Goal: Transaction & Acquisition: Purchase product/service

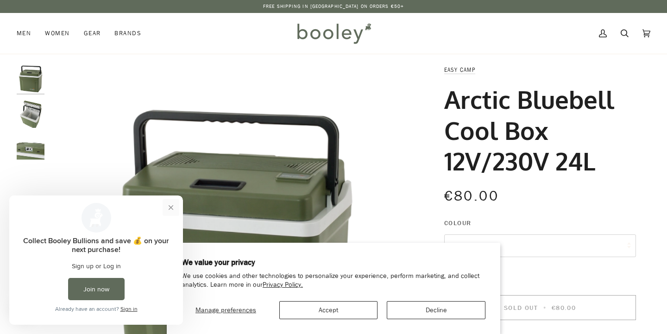
click at [172, 209] on button "Close prompt" at bounding box center [171, 207] width 17 height 17
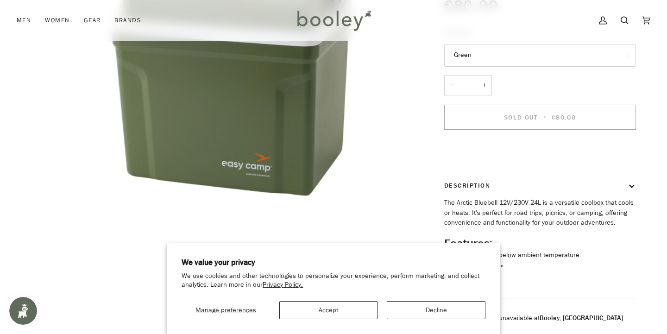
scroll to position [191, 0]
click at [414, 312] on button "Decline" at bounding box center [436, 310] width 99 height 18
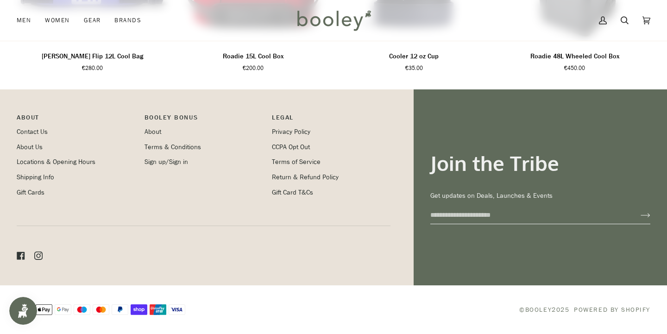
scroll to position [733, 0]
click at [30, 149] on link "About Us" at bounding box center [30, 147] width 26 height 9
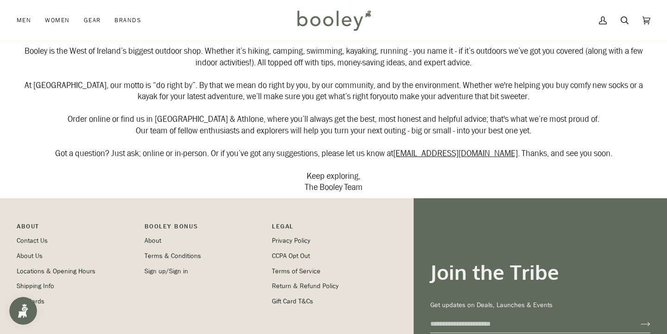
scroll to position [53, 0]
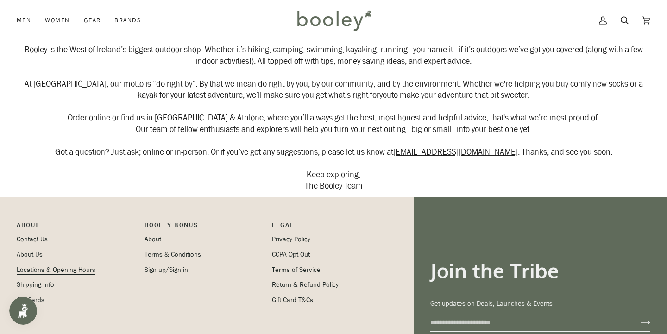
click at [50, 266] on link "Locations & Opening Hours" at bounding box center [56, 270] width 79 height 9
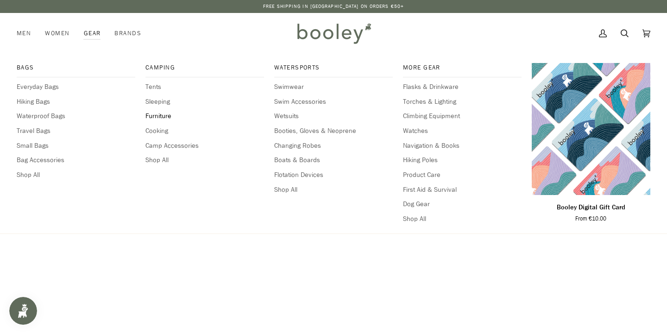
click at [157, 117] on span "Furniture" at bounding box center [204, 116] width 119 height 10
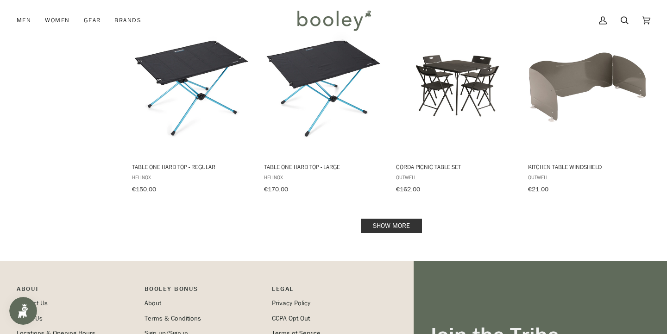
scroll to position [951, 0]
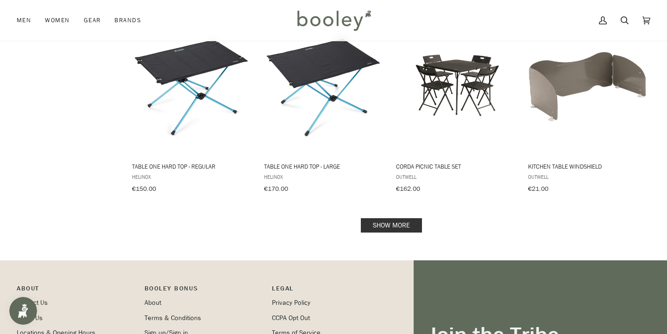
click at [405, 221] on link "Show more" at bounding box center [391, 225] width 61 height 14
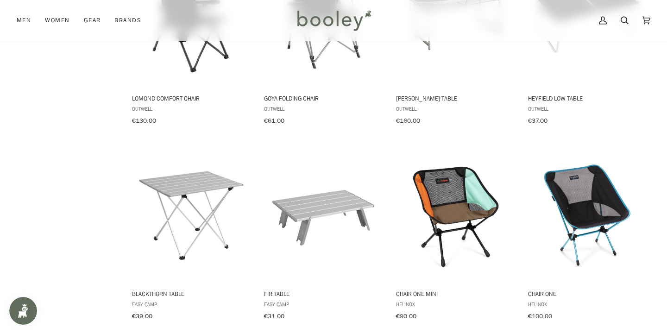
scroll to position [1607, 0]
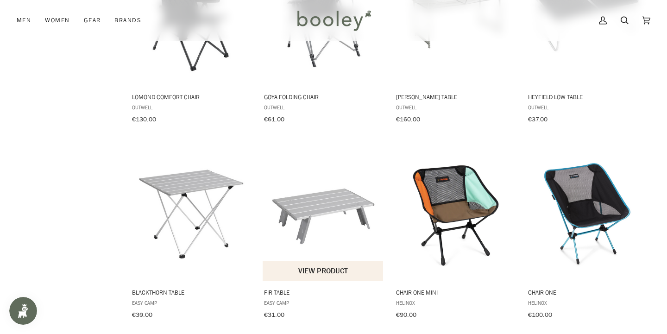
click at [325, 261] on button "View product" at bounding box center [323, 271] width 120 height 20
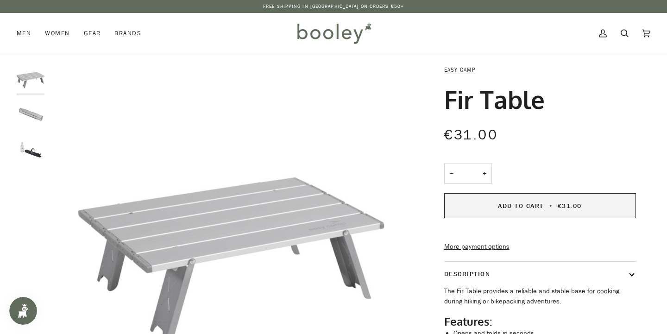
click at [453, 210] on button "Add to Cart • €31.00" at bounding box center [540, 205] width 192 height 25
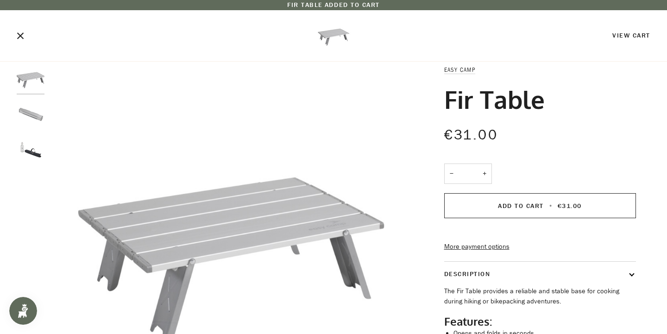
click at [20, 36] on icon "Close" at bounding box center [20, 35] width 6 height 6
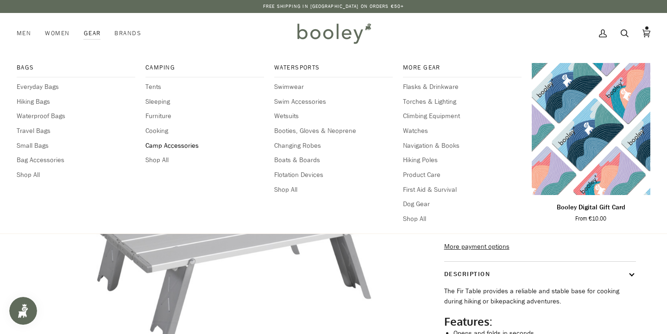
click at [163, 142] on span "Camp Accessories" at bounding box center [204, 146] width 119 height 10
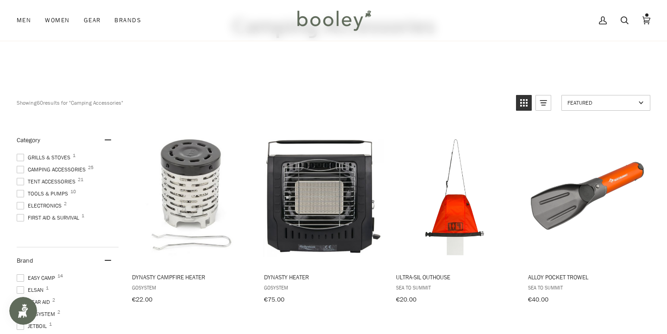
scroll to position [72, 0]
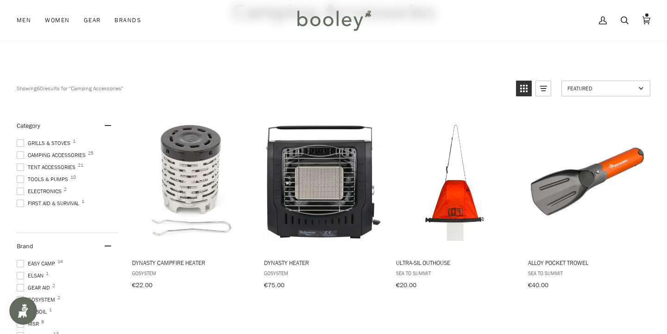
click at [60, 202] on span "First Aid & Survival 1" at bounding box center [49, 203] width 65 height 8
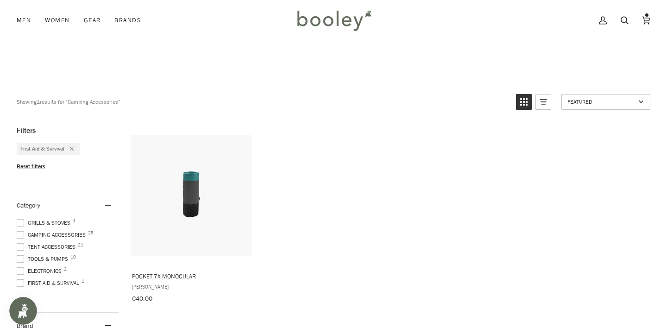
scroll to position [60, 0]
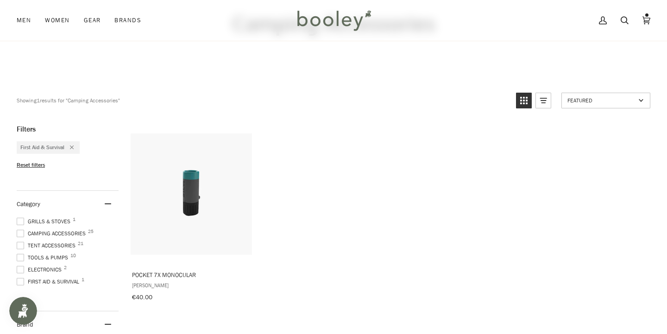
click at [42, 278] on span "First Aid & Survival 1" at bounding box center [49, 282] width 65 height 8
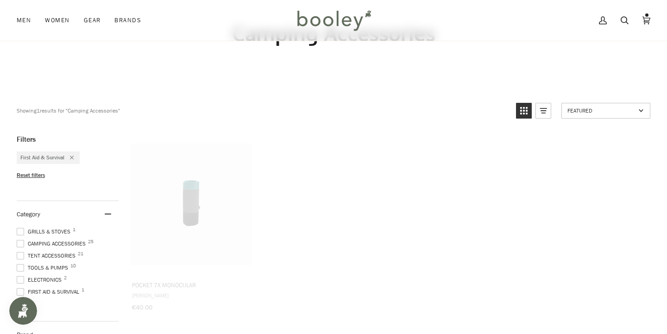
scroll to position [27, 0]
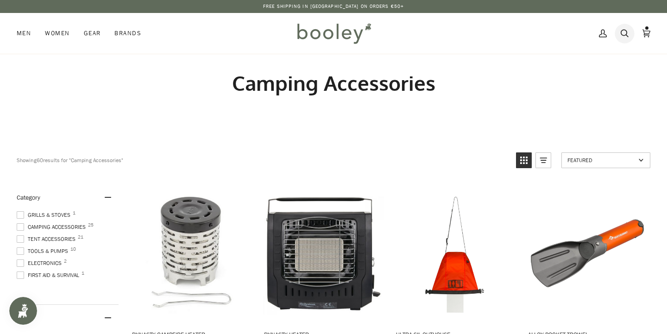
click at [626, 34] on icon at bounding box center [625, 33] width 8 height 14
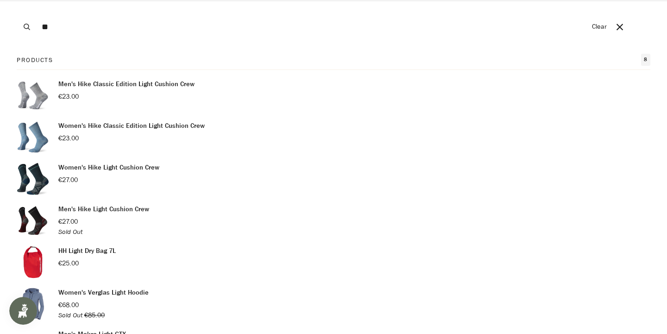
type input "*"
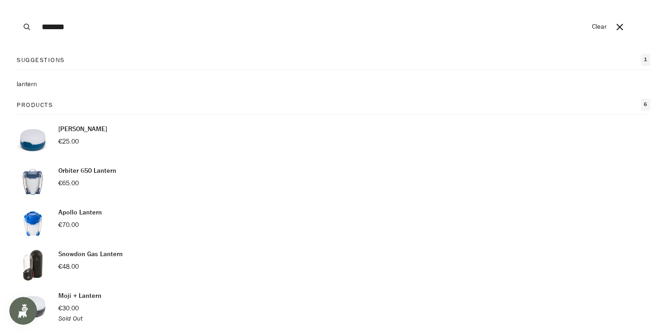
type input "*******"
click at [27, 27] on button "Search" at bounding box center [27, 27] width 20 height 54
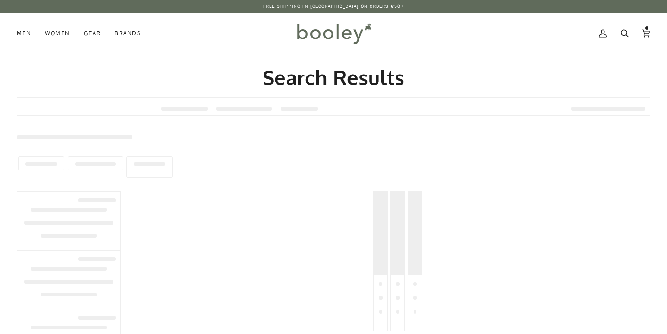
type input "*******"
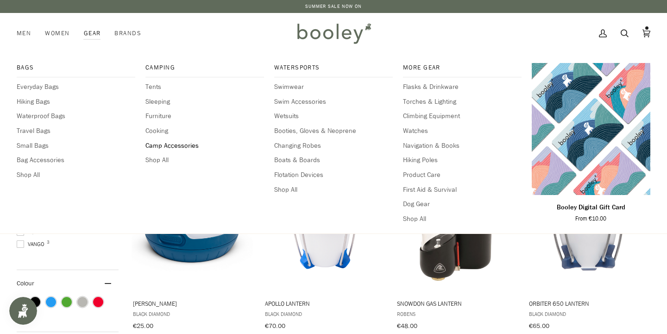
click at [161, 144] on span "Camp Accessories" at bounding box center [204, 146] width 119 height 10
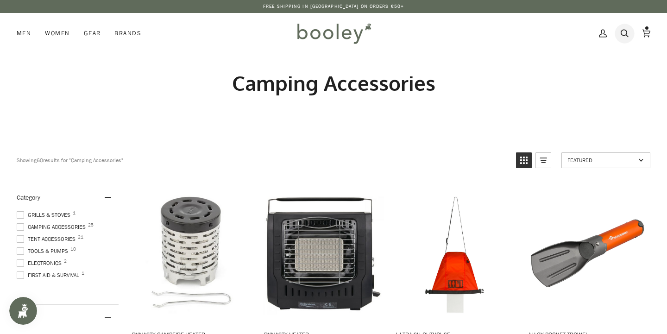
click at [623, 30] on icon at bounding box center [625, 33] width 8 height 14
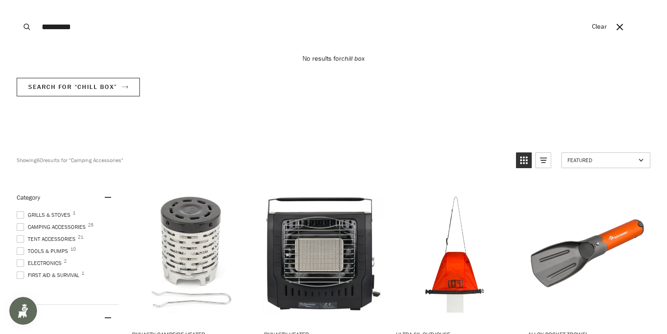
type input "*********"
click at [27, 27] on button "Search" at bounding box center [27, 27] width 20 height 54
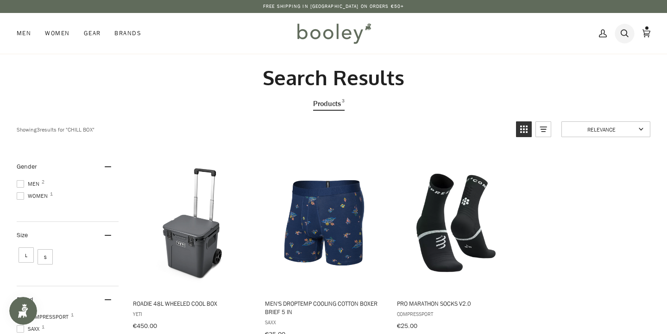
click at [626, 34] on icon at bounding box center [625, 33] width 8 height 14
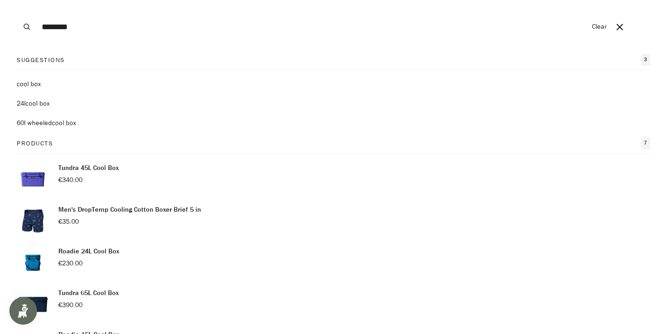
type input "********"
click at [27, 27] on button "Search" at bounding box center [27, 27] width 20 height 54
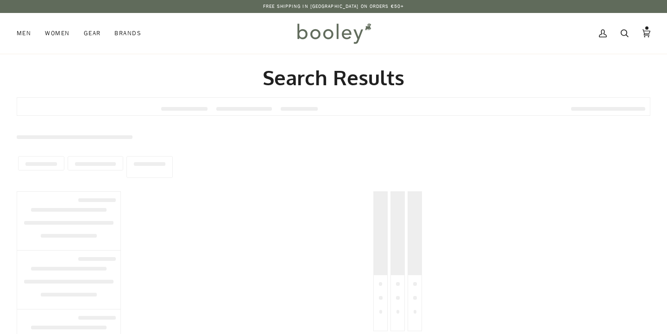
type input "********"
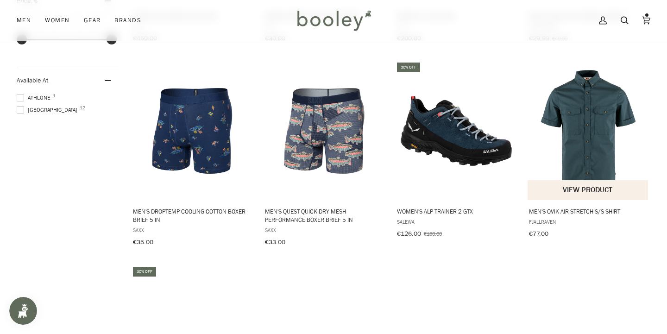
scroll to position [472, 0]
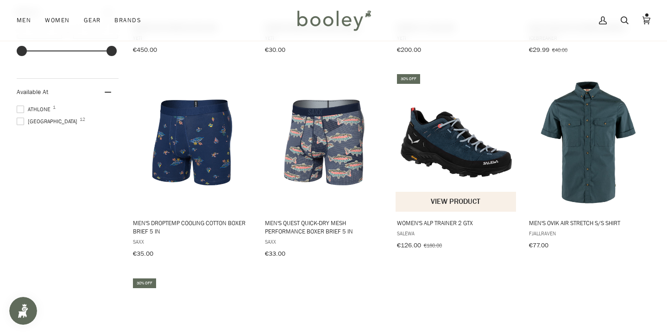
click at [463, 164] on img "Women's Alp Trainer 2 GTX" at bounding box center [456, 142] width 121 height 121
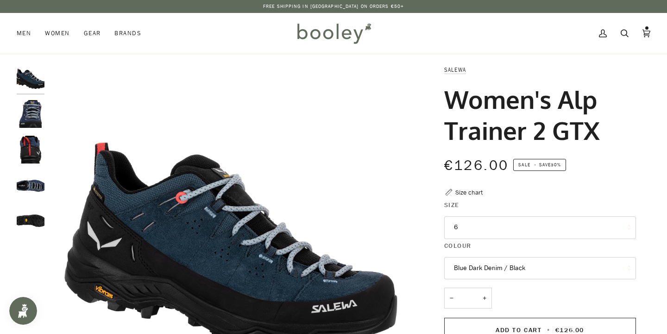
click at [490, 220] on button "6" at bounding box center [540, 227] width 192 height 23
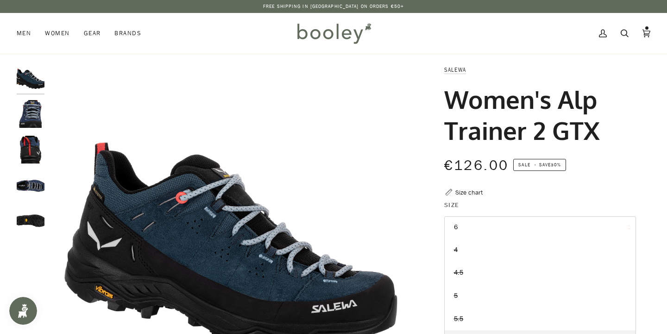
click at [335, 109] on img "Salewa Women's Alp Trainer 2 GTX Dark Denim / Black - Booley Galway" at bounding box center [231, 247] width 364 height 364
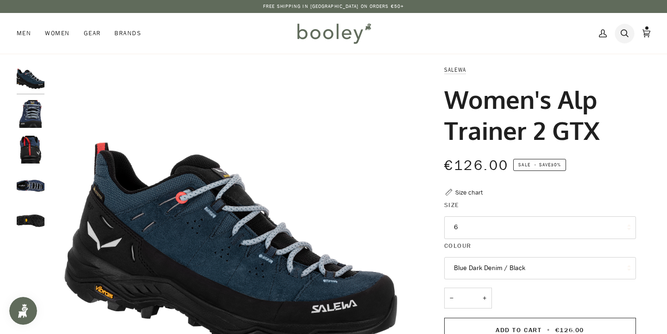
click at [621, 33] on icon at bounding box center [625, 33] width 8 height 14
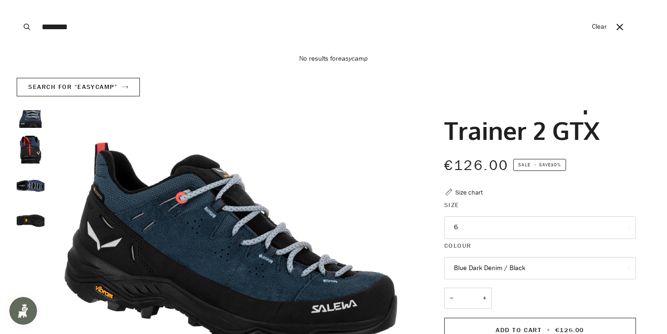
type input "********"
click at [27, 27] on button "Search" at bounding box center [27, 27] width 20 height 54
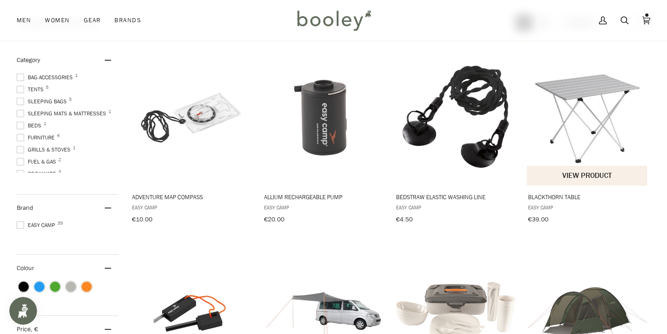
scroll to position [109, 0]
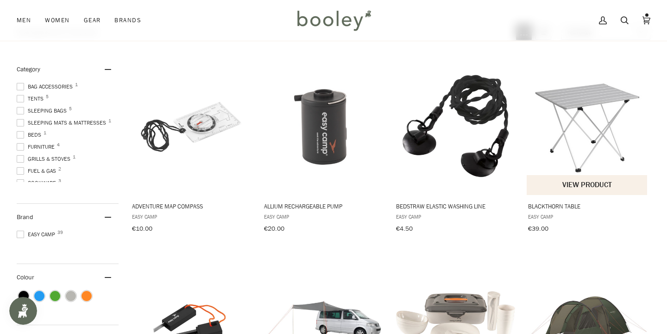
click at [608, 127] on img "Blackthorn Table" at bounding box center [587, 125] width 121 height 121
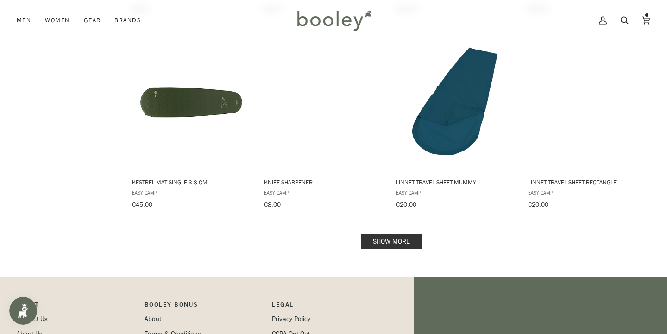
scroll to position [917, 0]
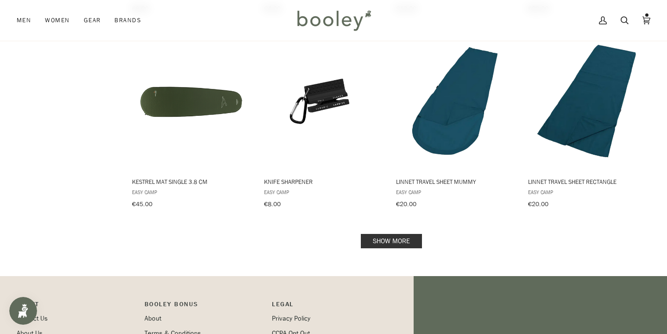
click at [392, 234] on link "Show more" at bounding box center [391, 241] width 61 height 14
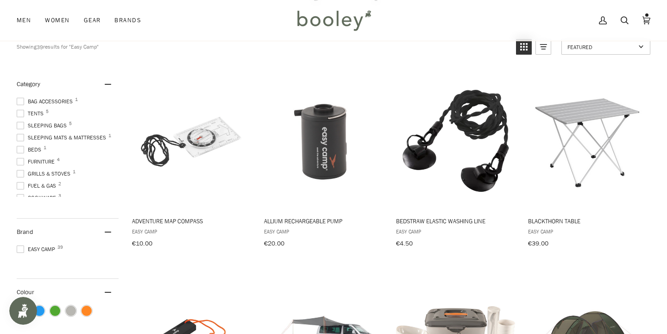
scroll to position [45, 0]
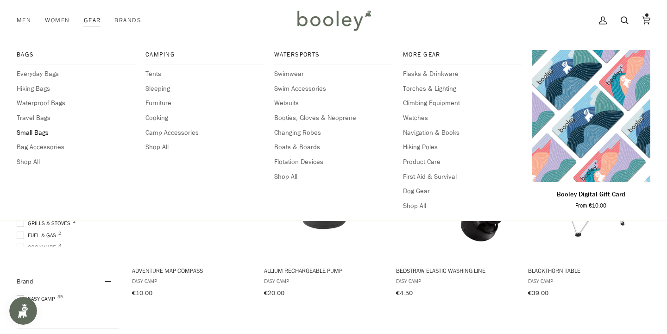
click at [38, 131] on span "Small Bags" at bounding box center [76, 133] width 119 height 10
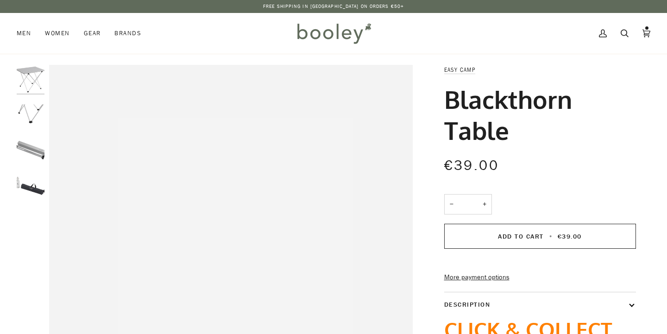
click at [22, 147] on img "Easy Camp Blackthorn Table - Booley Galway" at bounding box center [31, 150] width 28 height 28
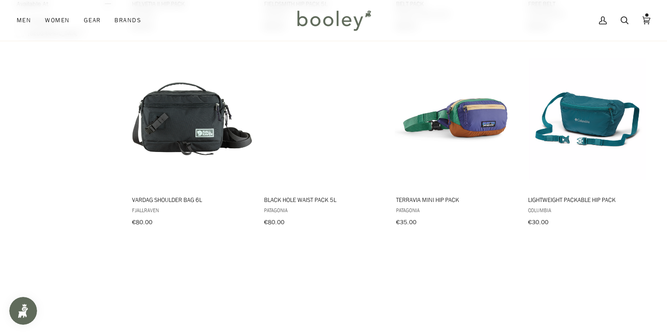
scroll to position [719, 0]
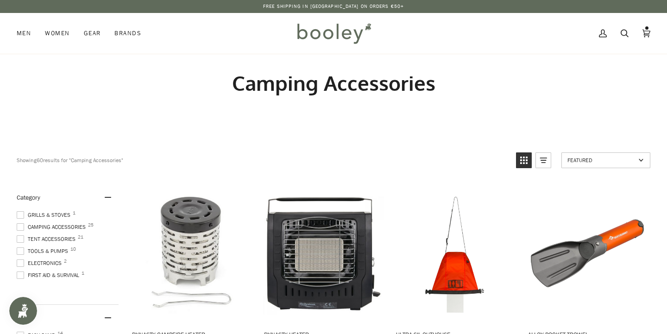
scroll to position [19, 0]
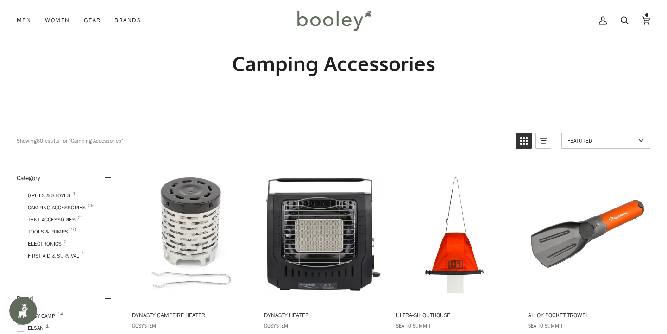
scroll to position [38, 0]
